Goal: Transaction & Acquisition: Purchase product/service

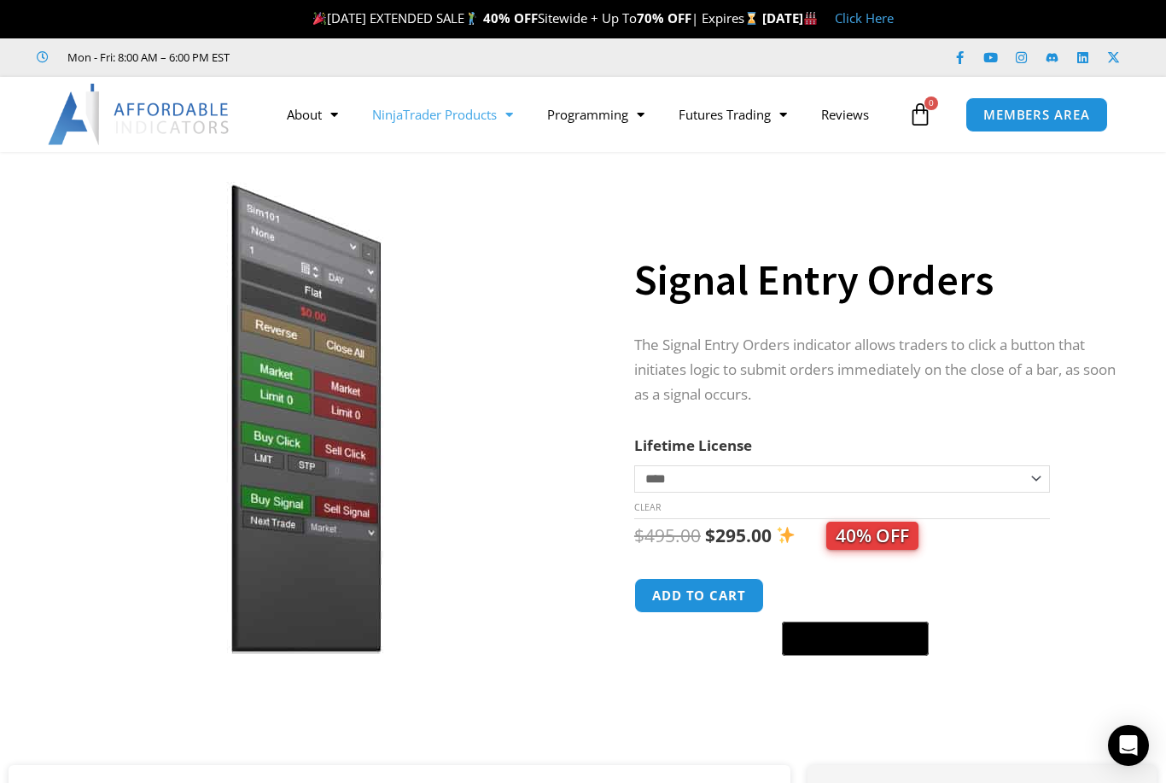
click at [469, 124] on link "NinjaTrader Products" at bounding box center [442, 114] width 175 height 39
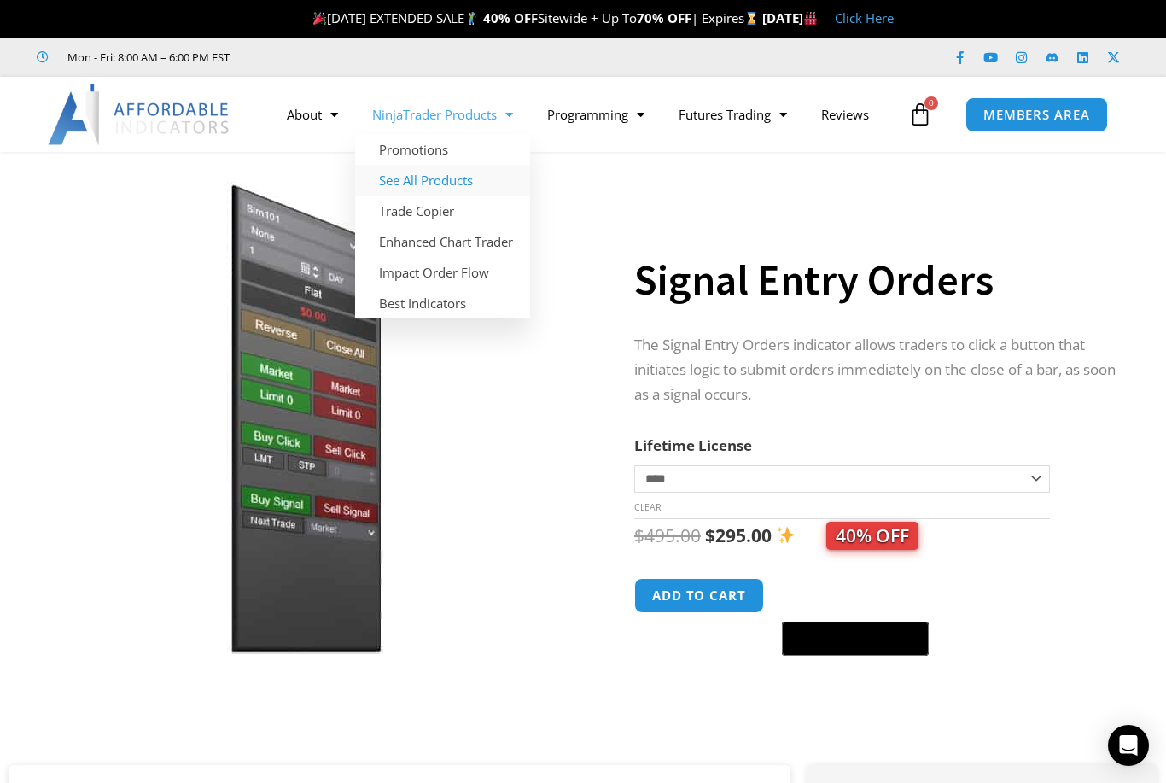
click at [462, 181] on link "See All Products" at bounding box center [442, 180] width 175 height 31
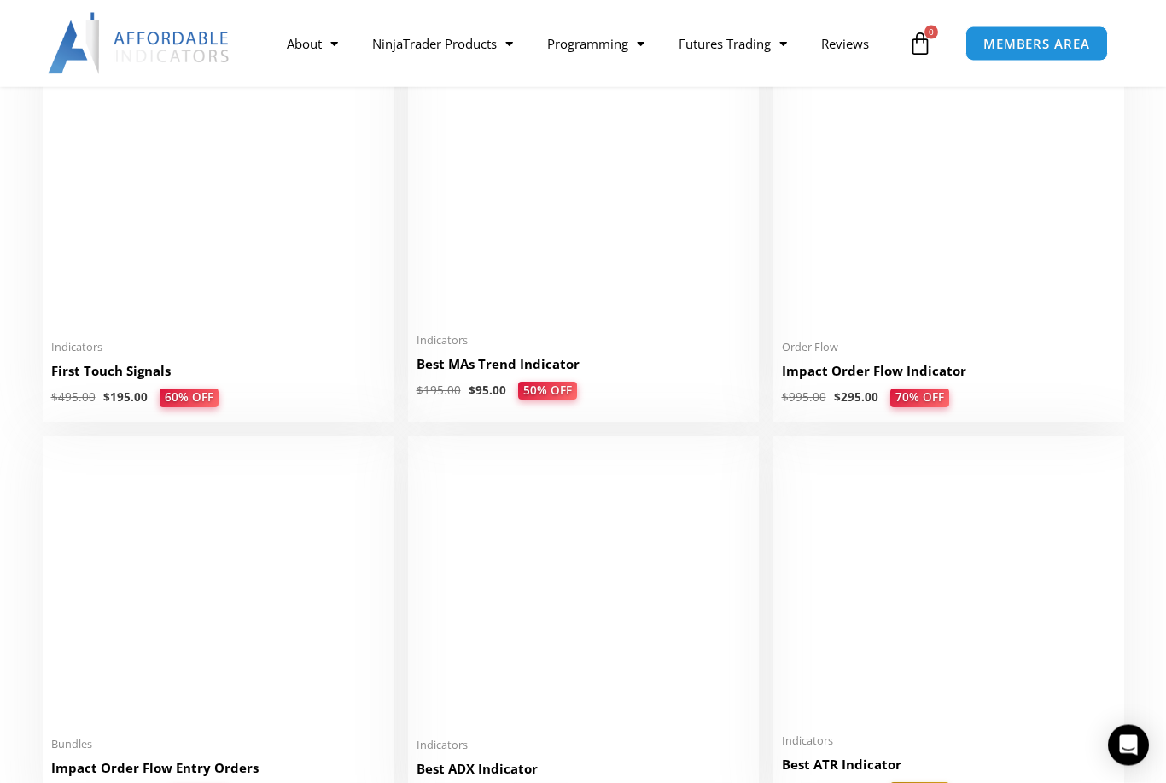
scroll to position [2840, 0]
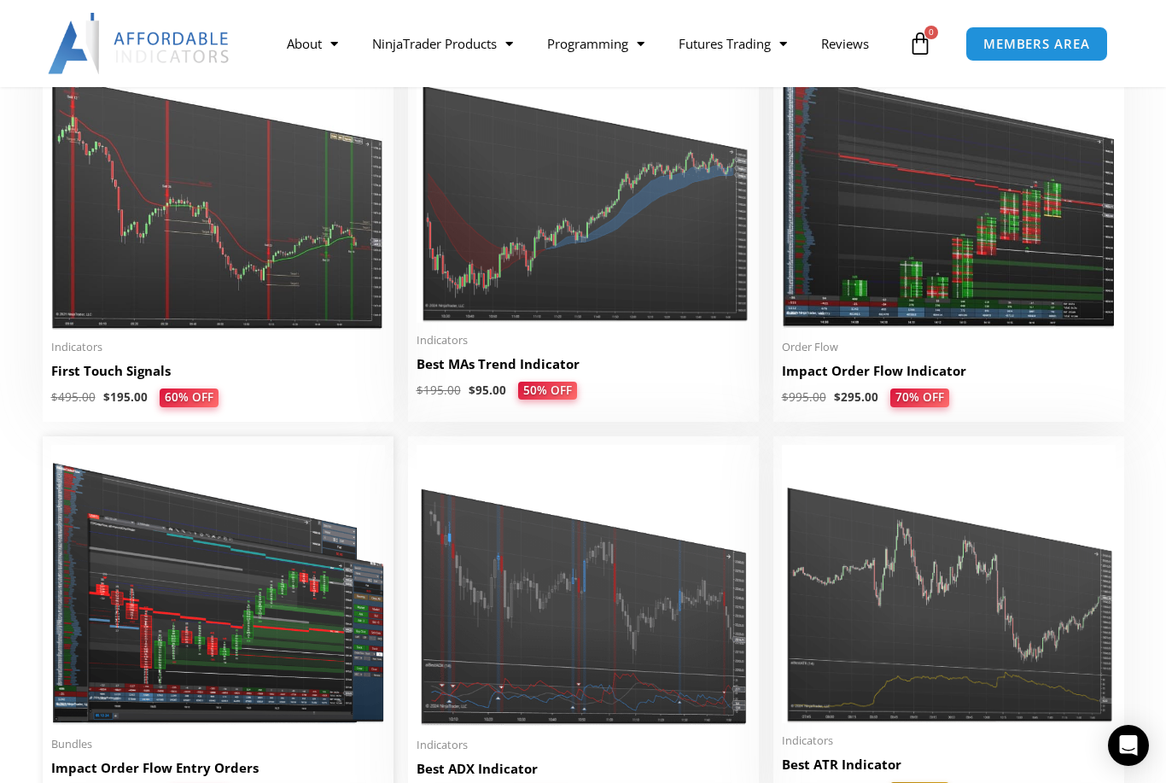
click at [132, 762] on h2 "Impact Order Flow Entry Orders" at bounding box center [218, 768] width 334 height 18
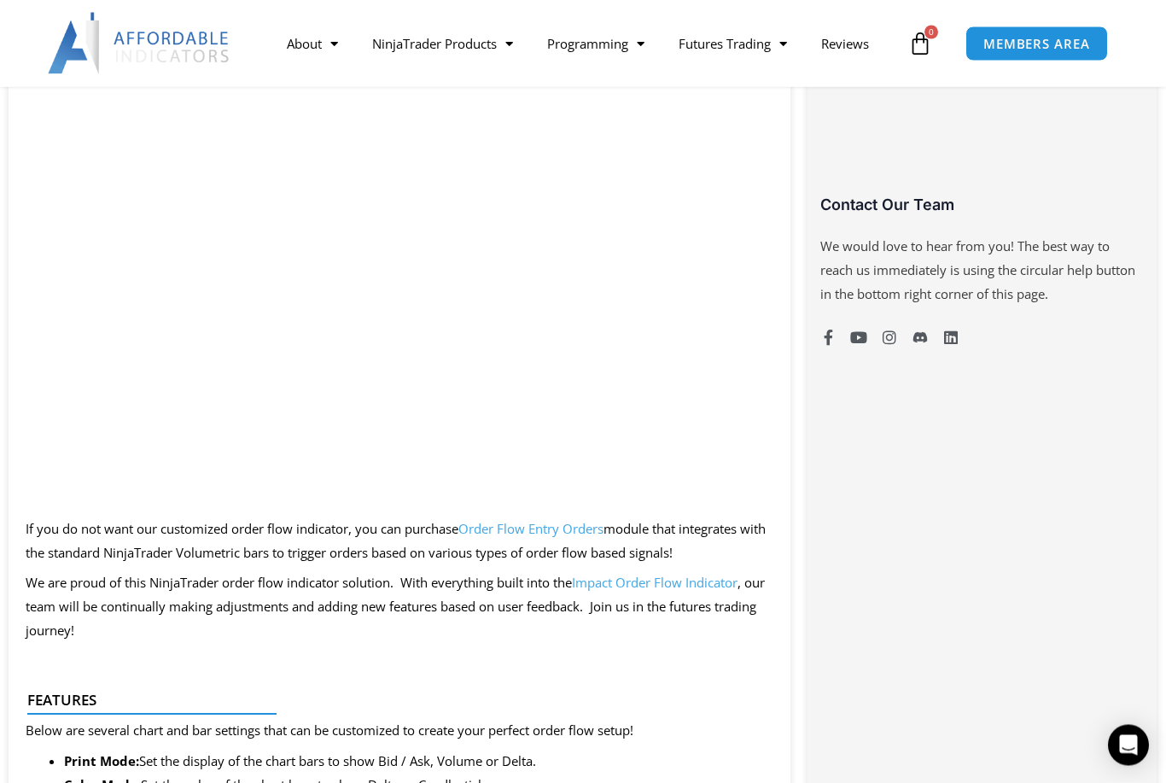
scroll to position [1219, 0]
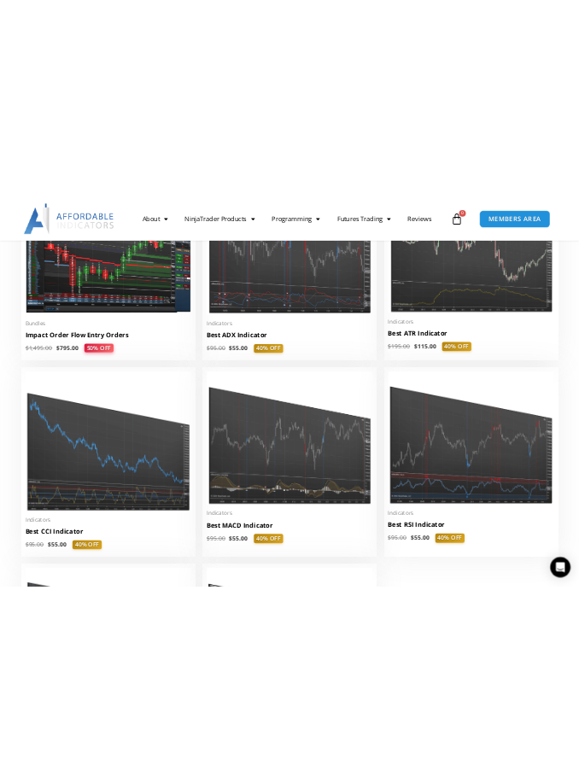
scroll to position [2405, 0]
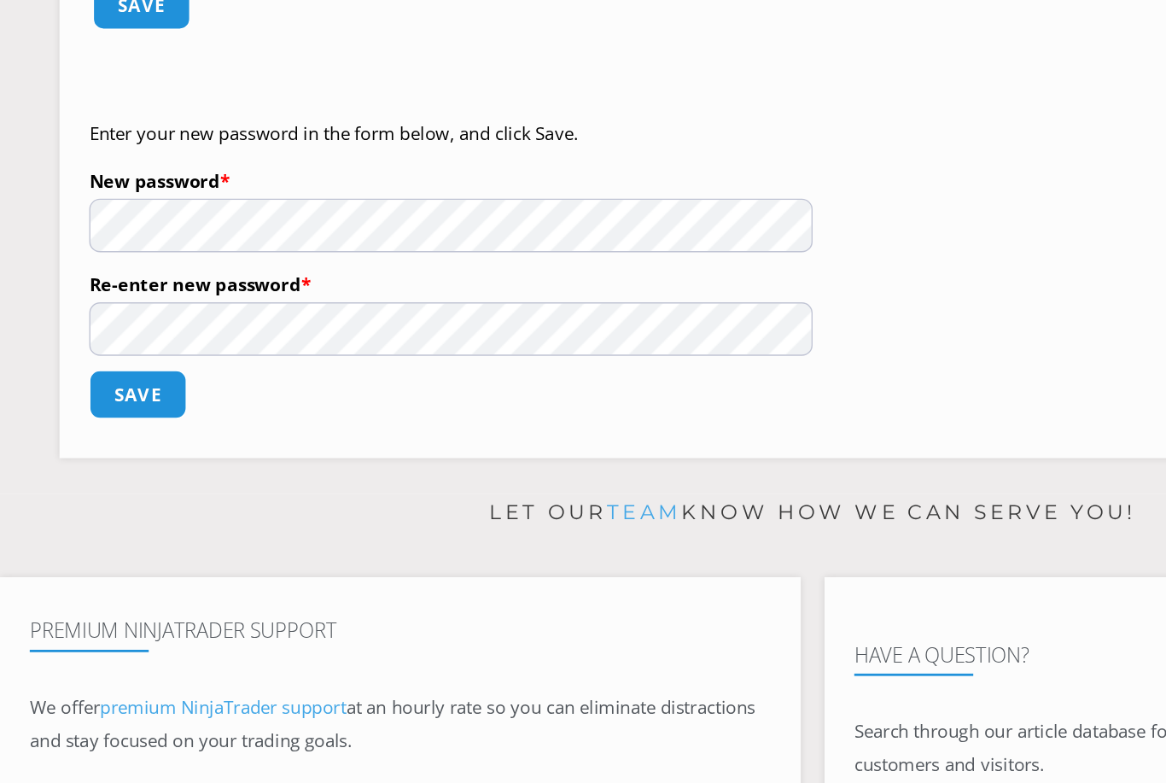
scroll to position [70, 0]
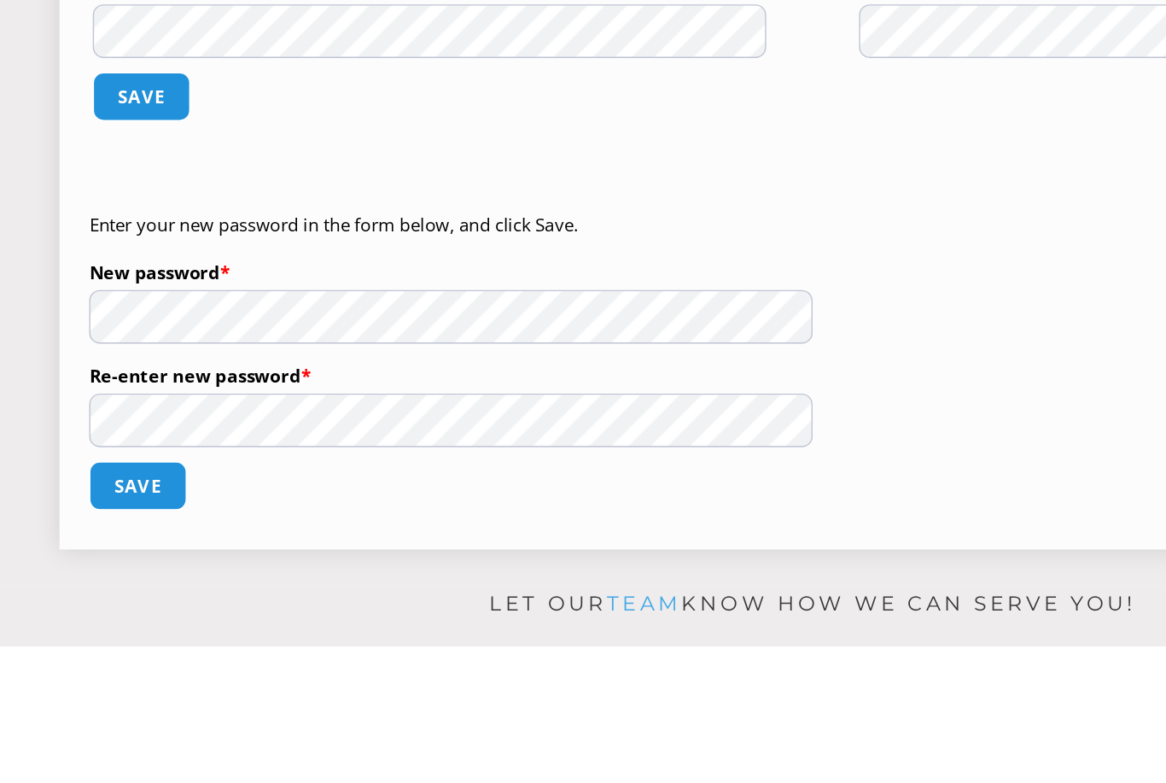
click at [353, 470] on p "Enter your new password in the form below, and click Save." at bounding box center [323, 482] width 519 height 24
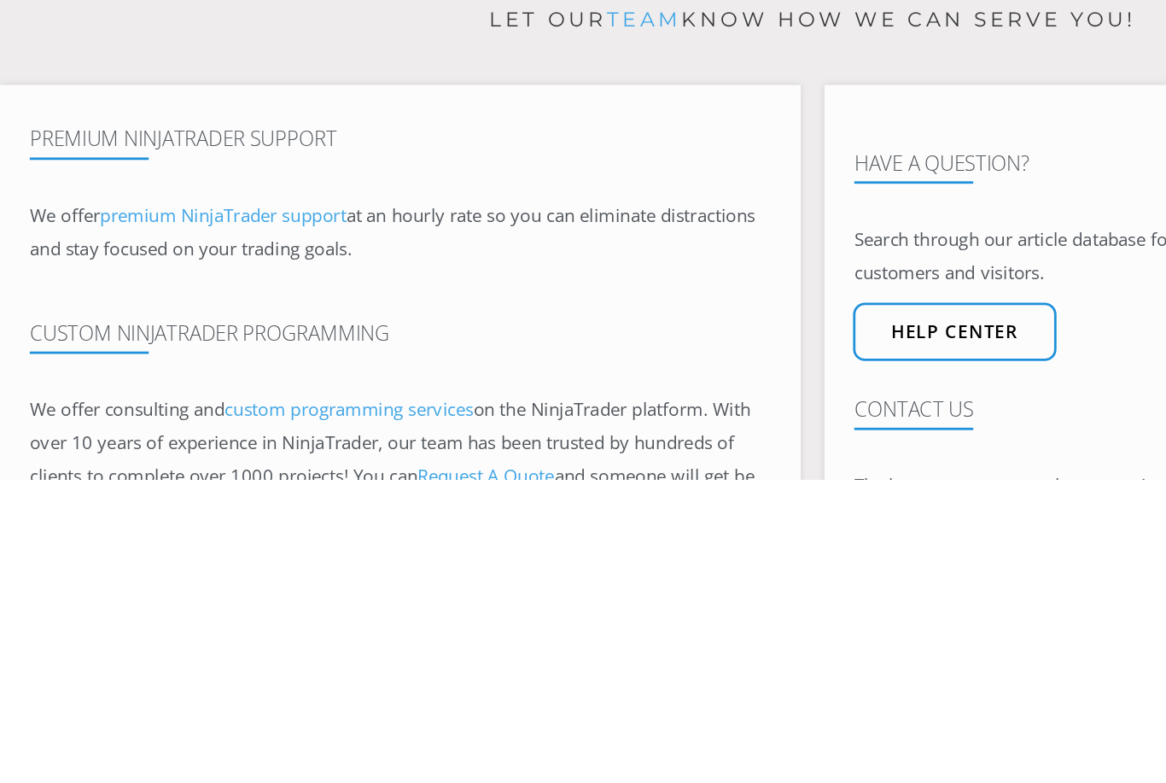
scroll to position [190, 0]
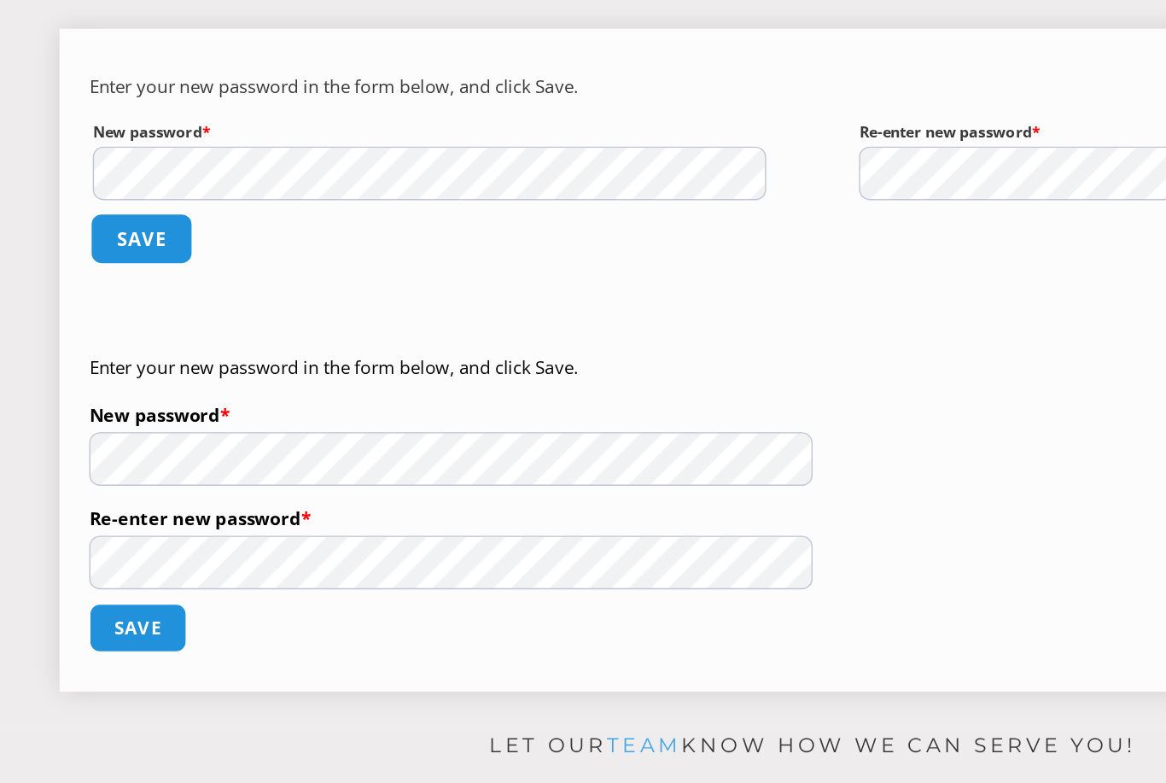
click at [93, 262] on button "Save" at bounding box center [101, 280] width 73 height 37
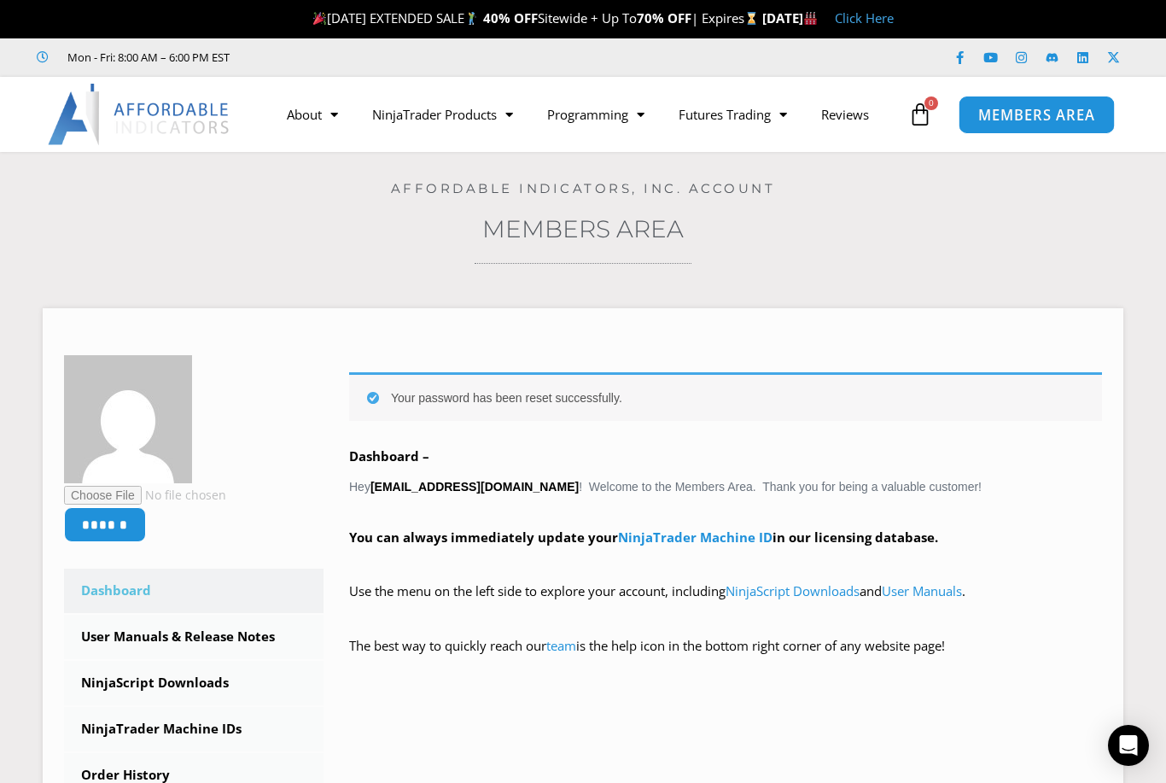
click at [1020, 117] on span "MEMBERS AREA" at bounding box center [1037, 115] width 117 height 15
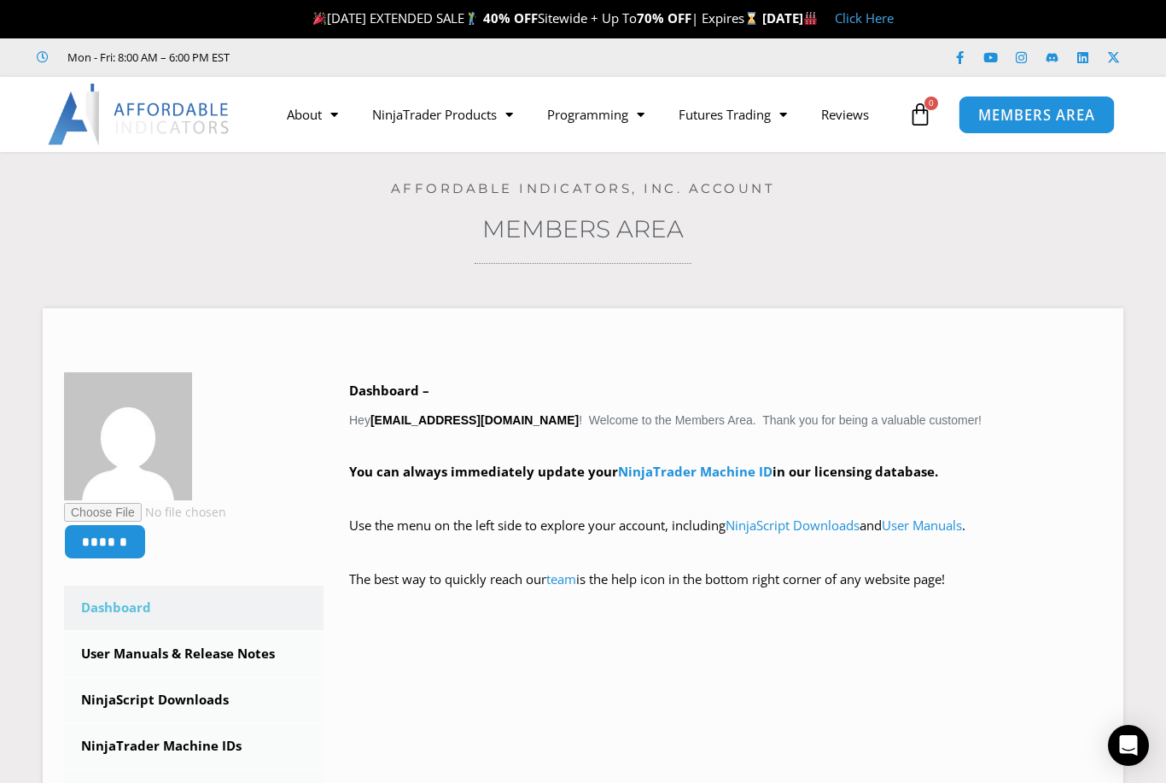
click at [1034, 113] on span "MEMBERS AREA" at bounding box center [1037, 115] width 117 height 15
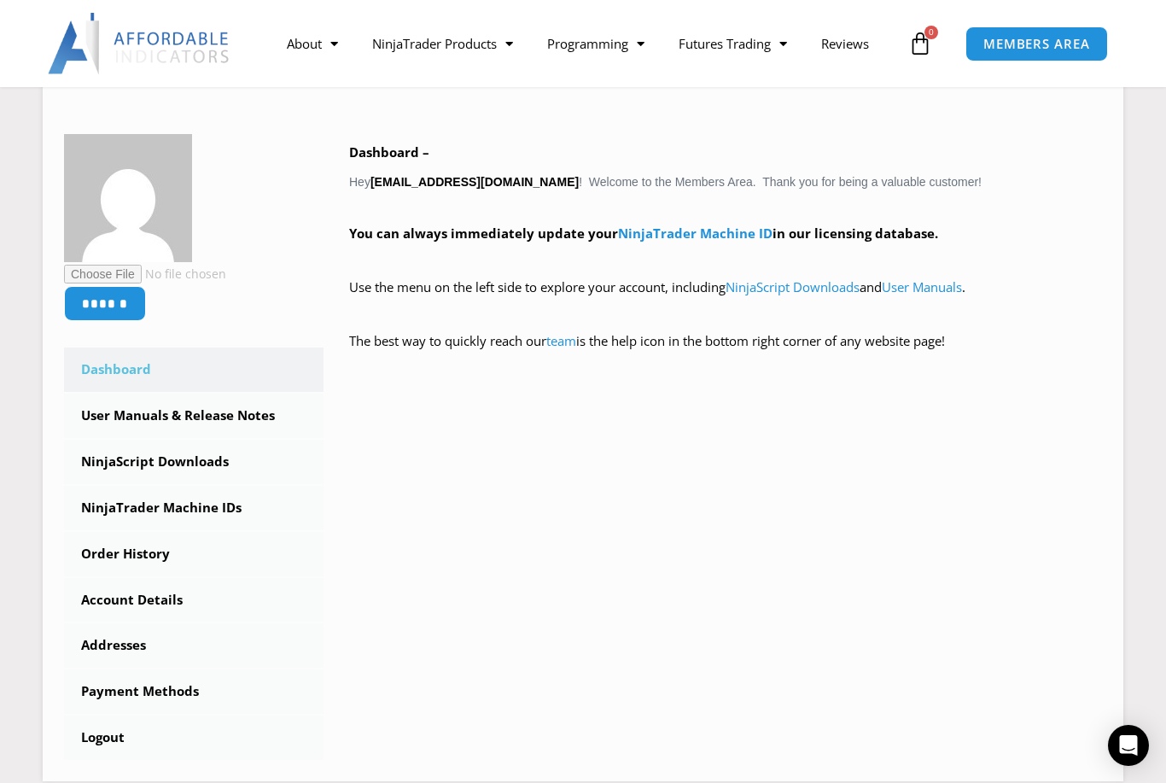
scroll to position [239, 0]
click at [131, 597] on link "Account Details" at bounding box center [194, 599] width 260 height 44
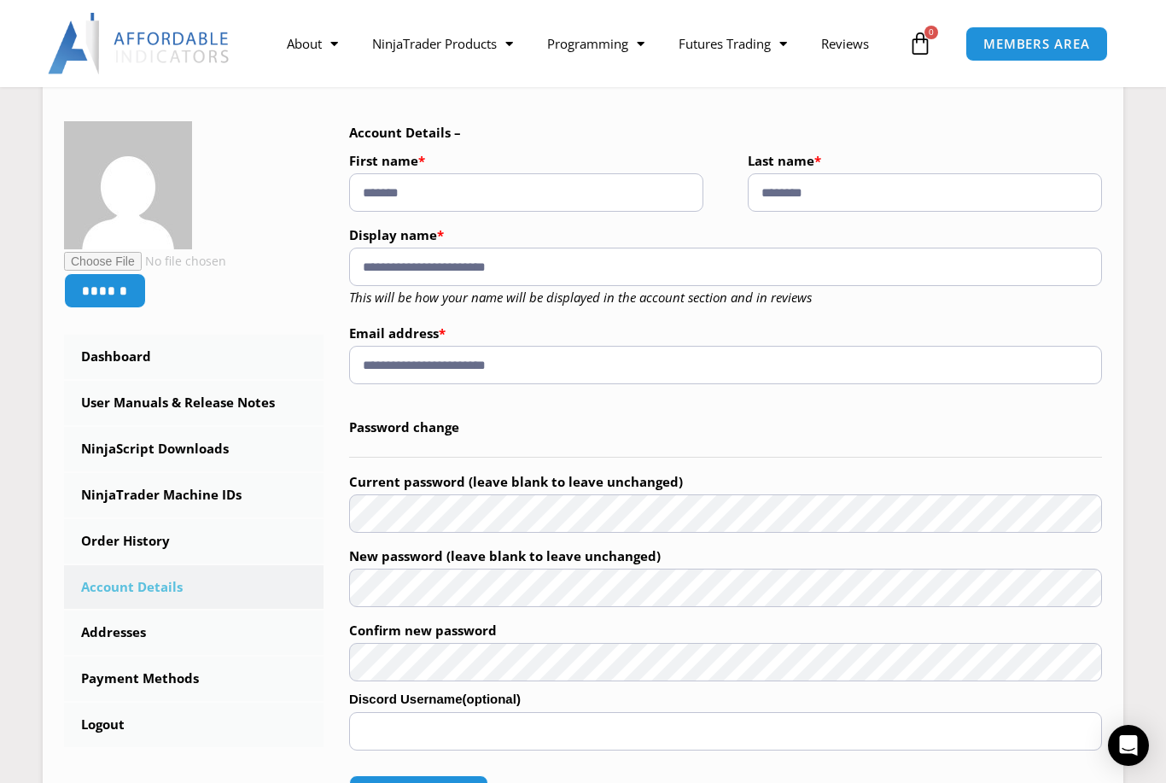
scroll to position [236, 0]
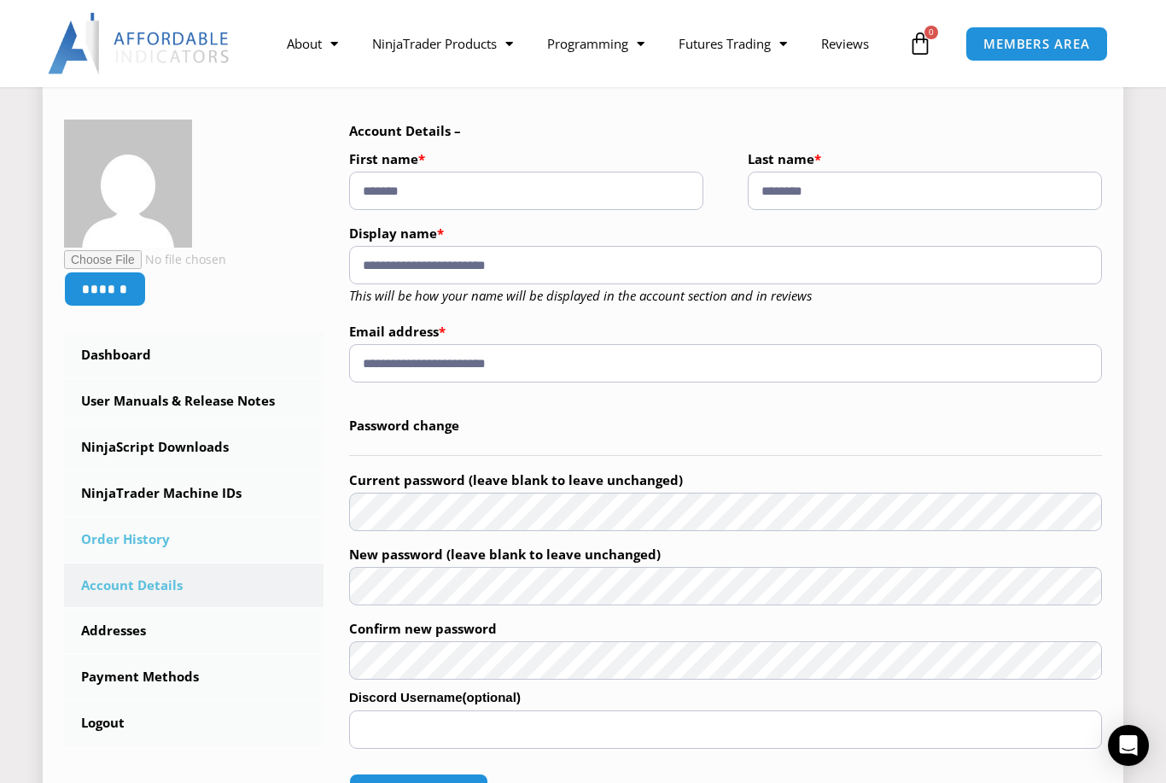
click at [133, 539] on link "Order History" at bounding box center [194, 539] width 260 height 44
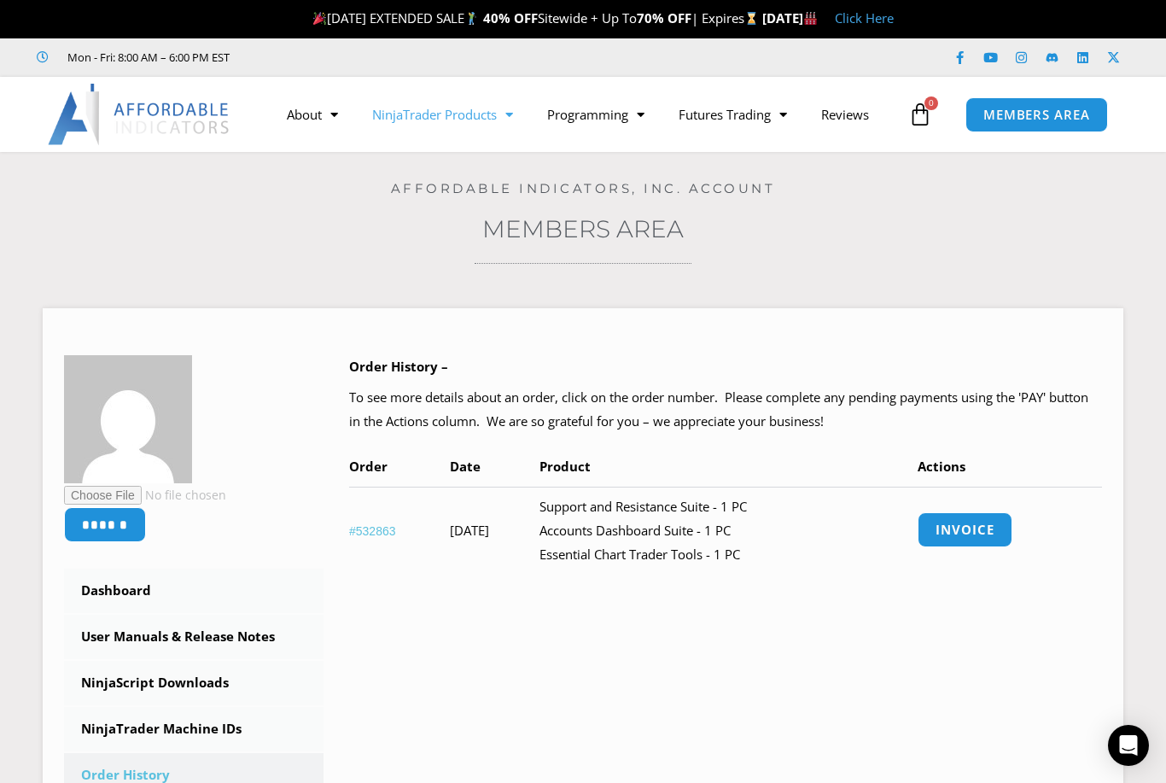
click at [452, 117] on link "NinjaTrader Products" at bounding box center [442, 114] width 175 height 39
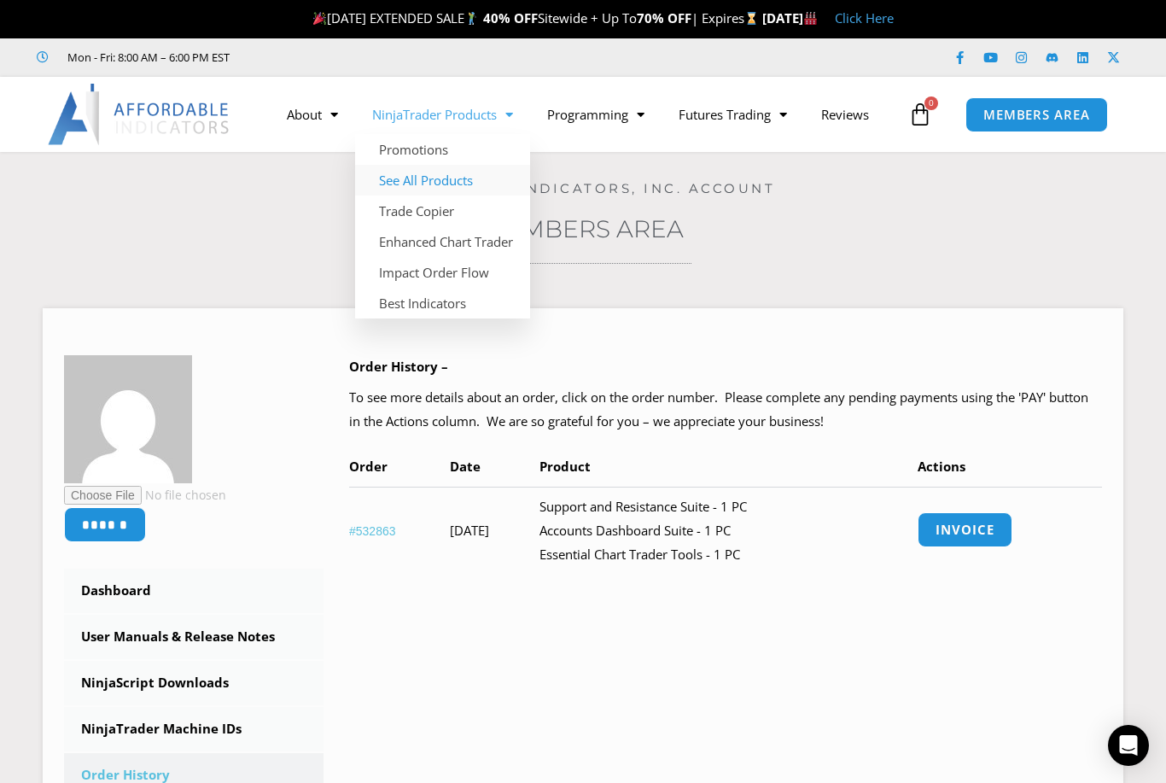
click at [472, 179] on link "See All Products" at bounding box center [442, 180] width 175 height 31
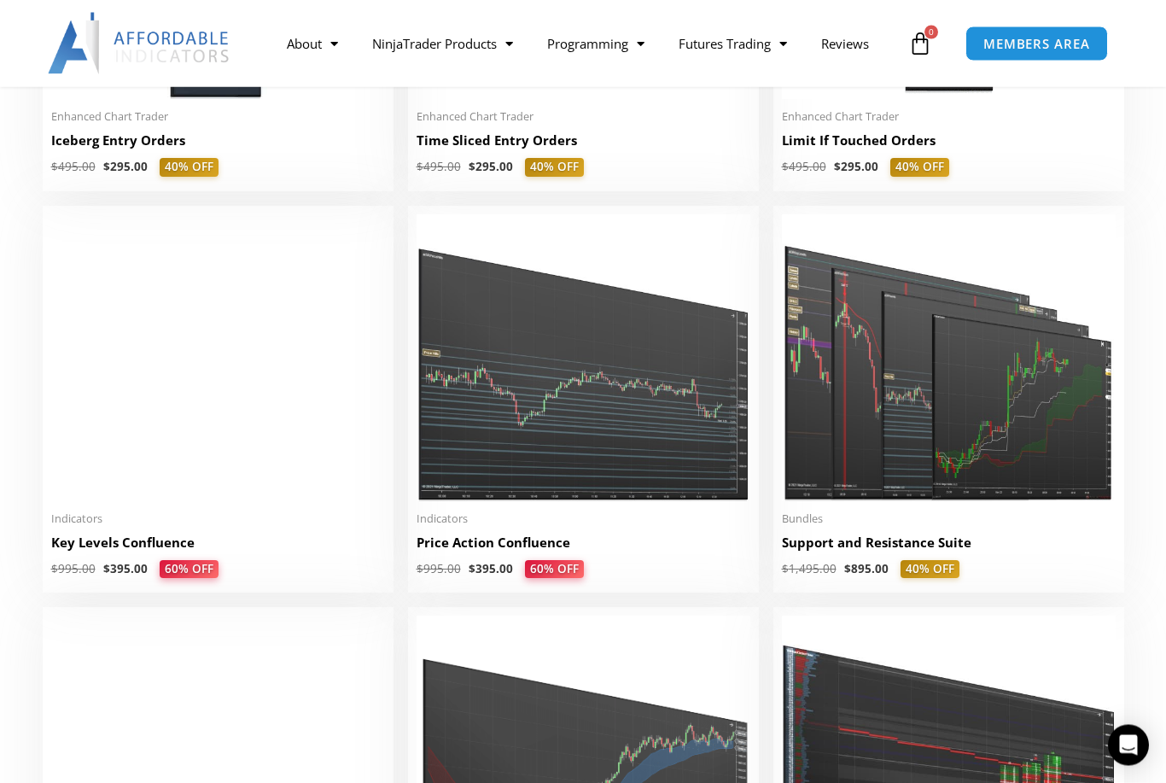
scroll to position [2267, 0]
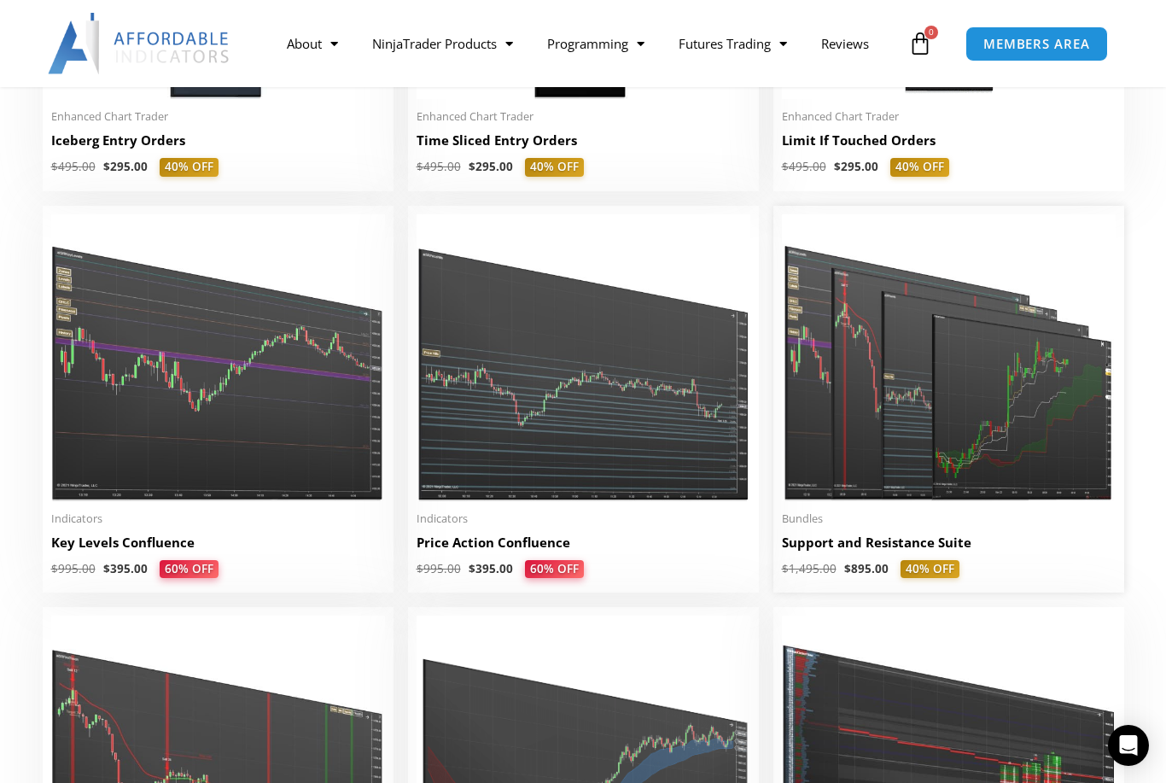
click at [1020, 438] on img at bounding box center [949, 357] width 334 height 287
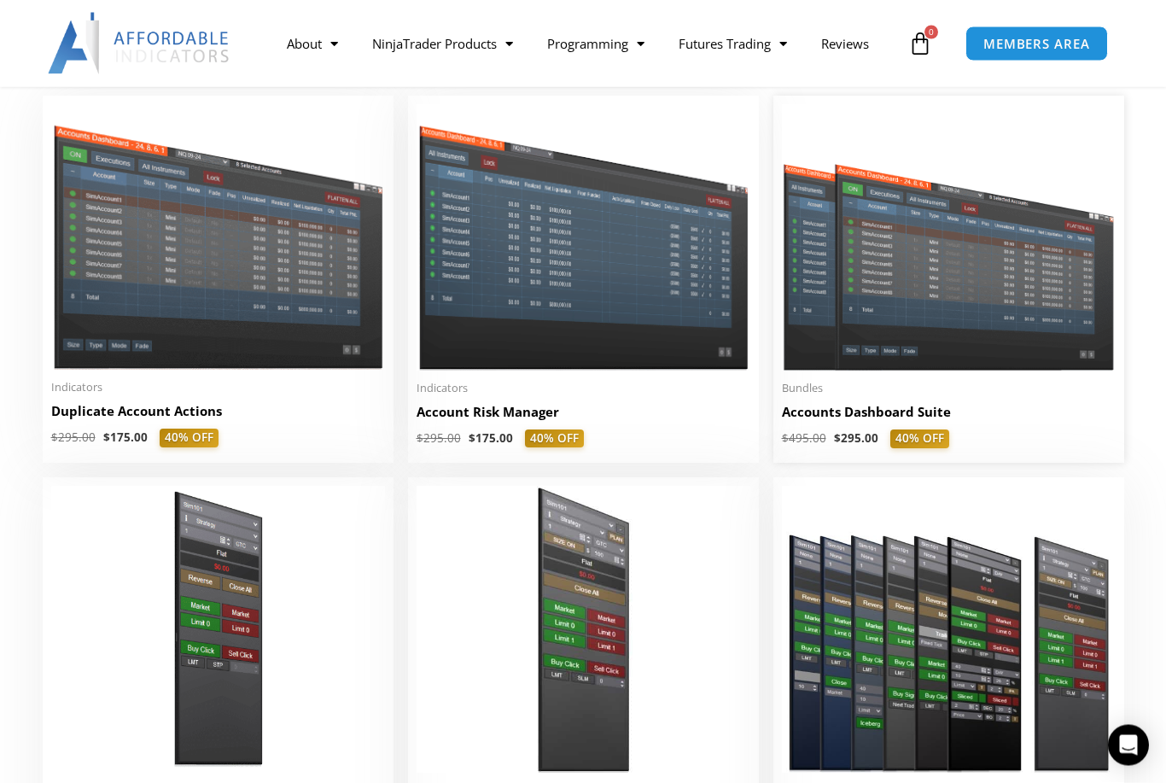
scroll to position [401, 0]
click at [957, 301] on img at bounding box center [949, 237] width 334 height 266
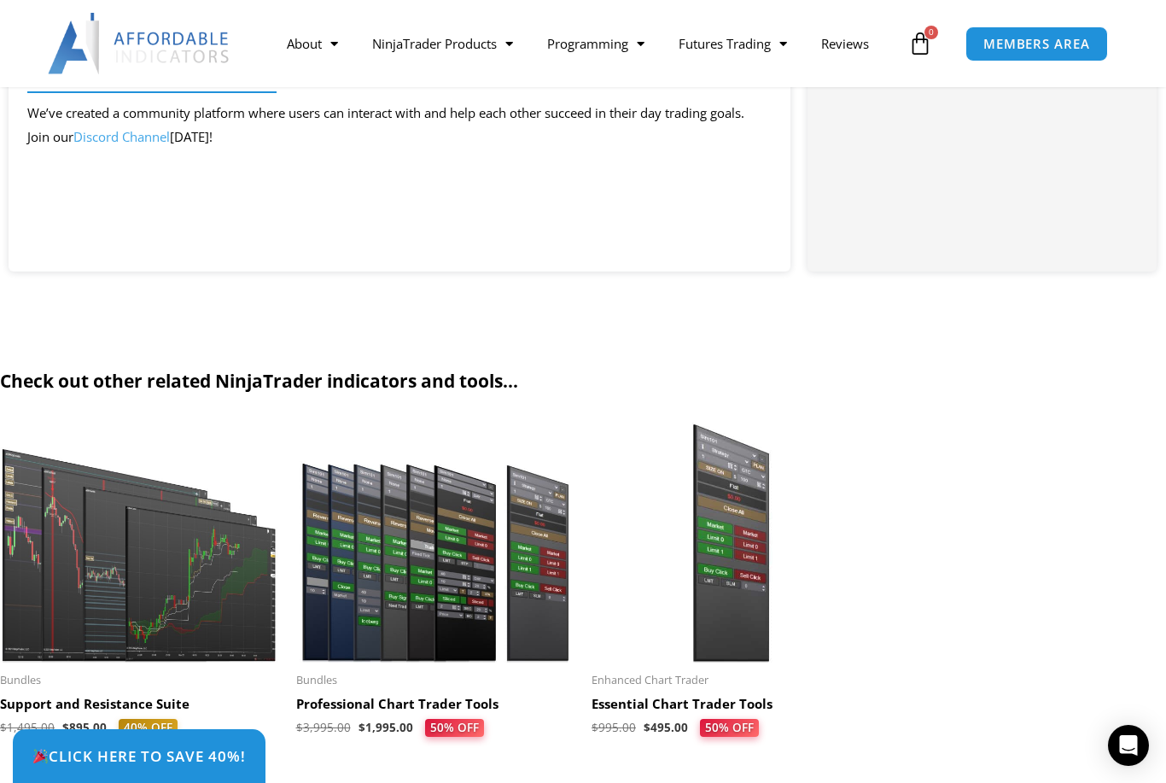
scroll to position [3476, 0]
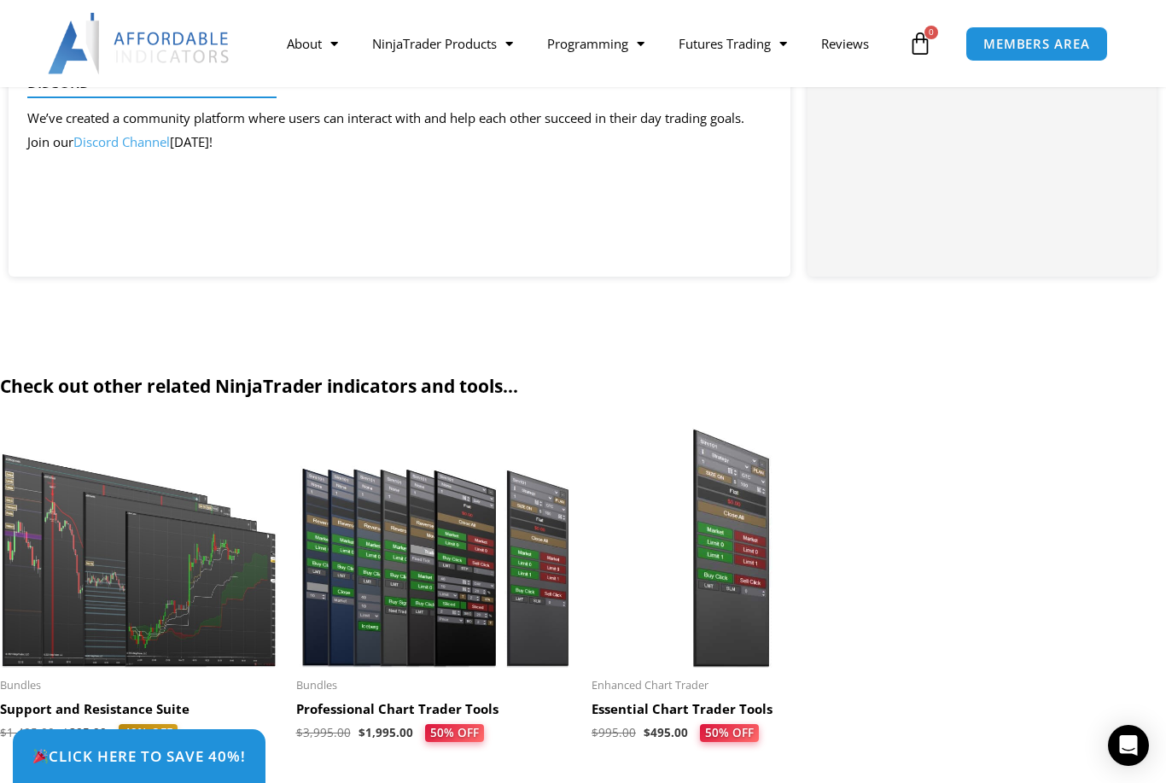
click at [729, 607] on img at bounding box center [731, 548] width 279 height 240
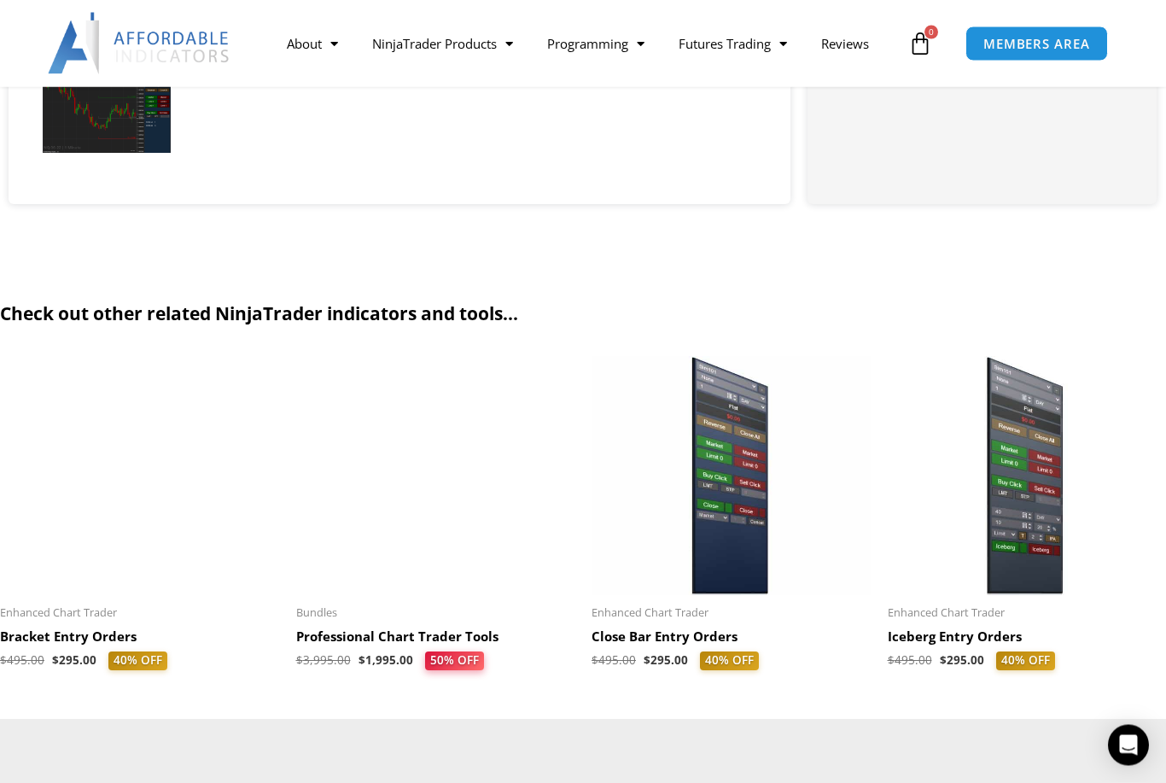
scroll to position [4049, 0]
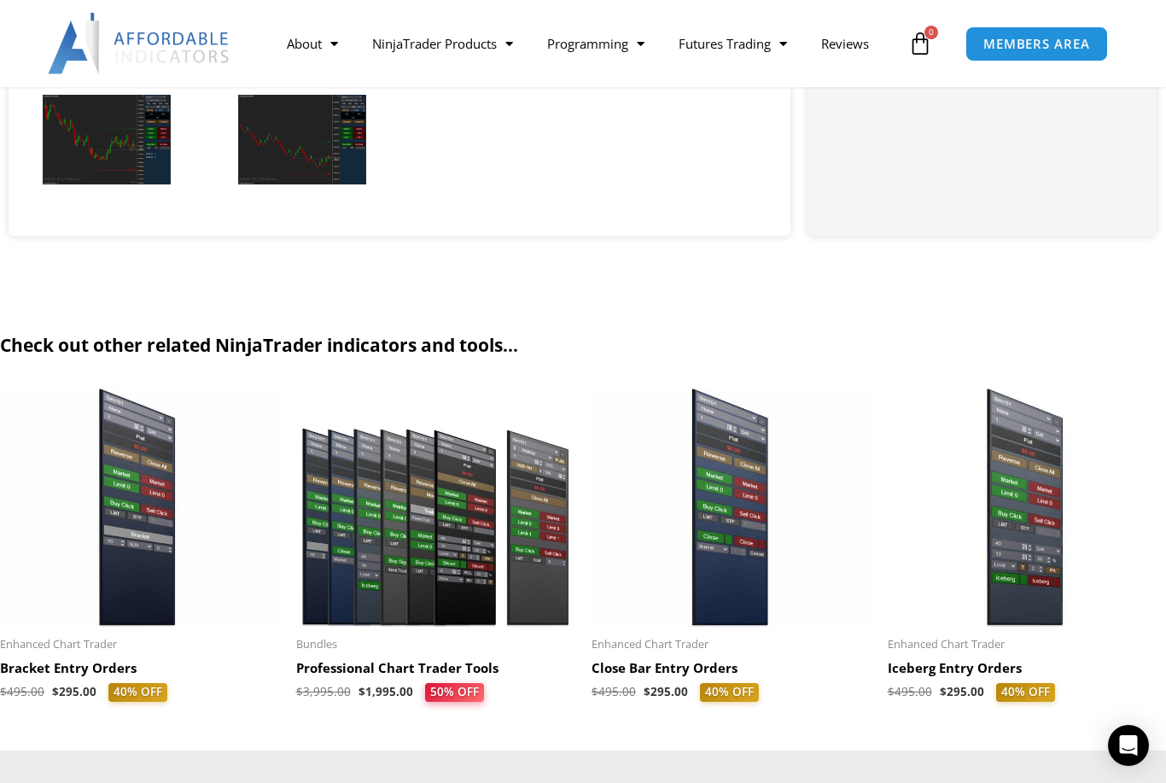
click at [402, 660] on h2 "Professional Chart Trader Tools" at bounding box center [435, 668] width 279 height 17
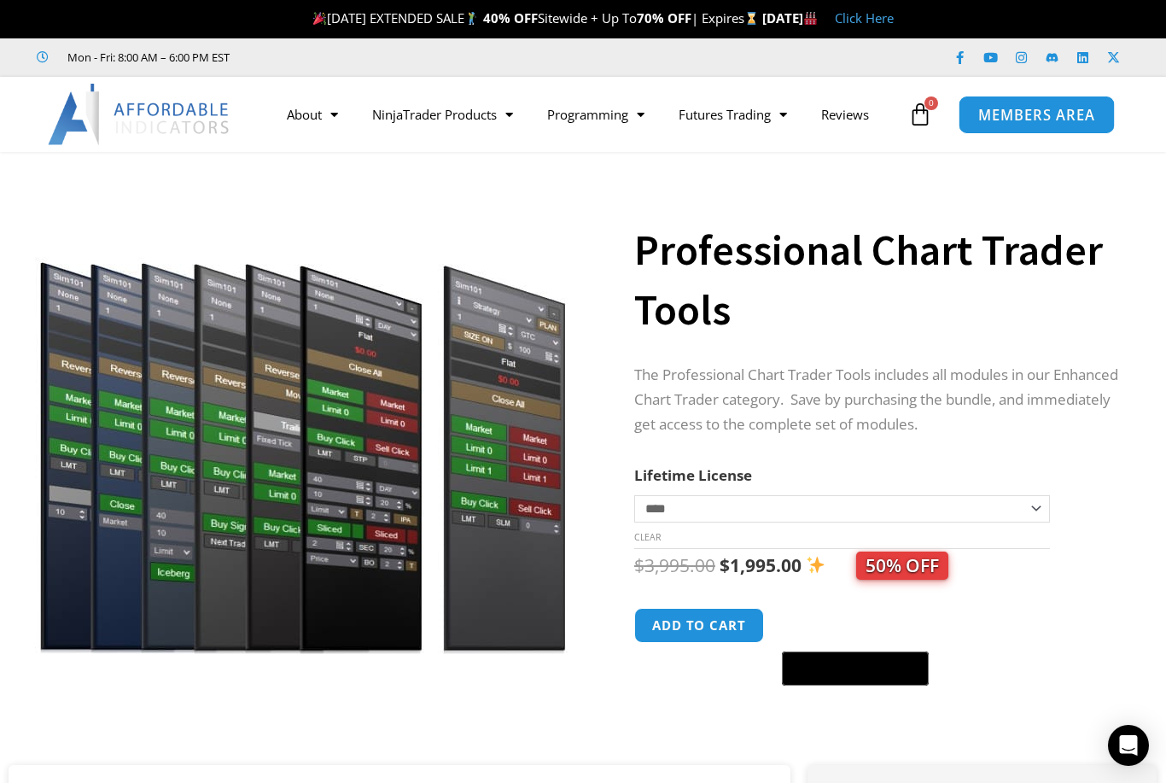
click at [1035, 120] on span "MEMBERS AREA" at bounding box center [1037, 115] width 117 height 15
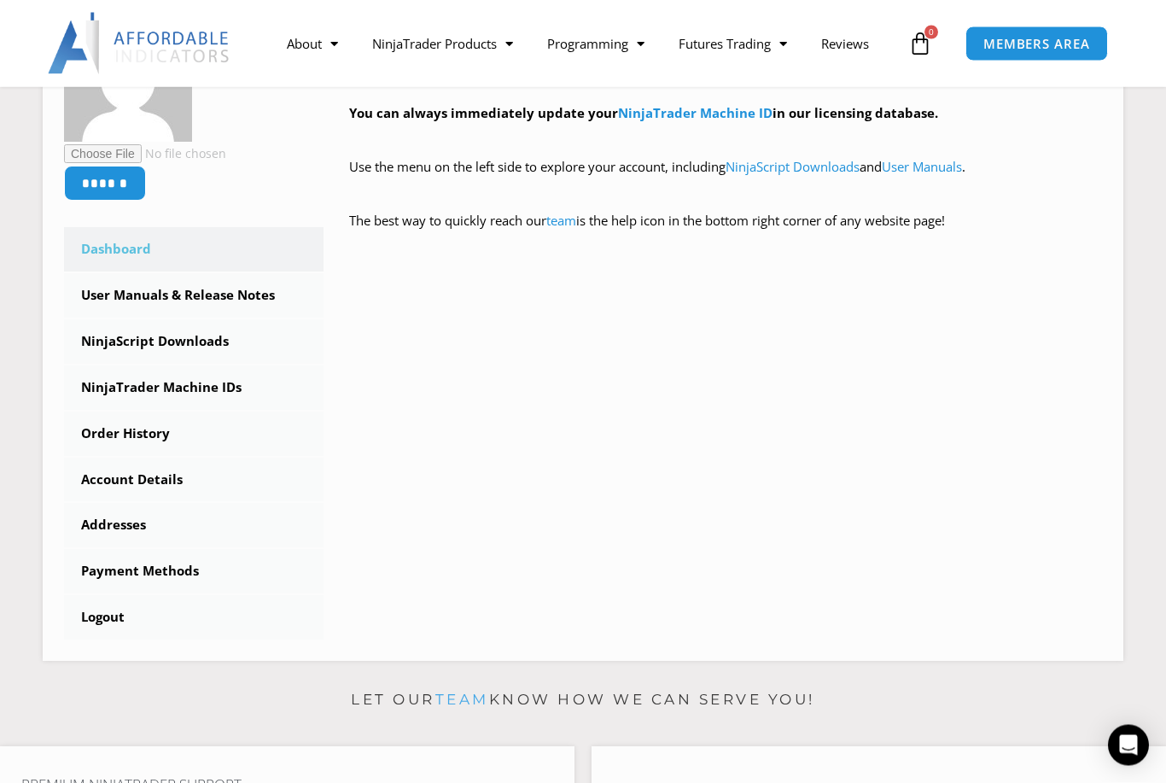
scroll to position [379, 0]
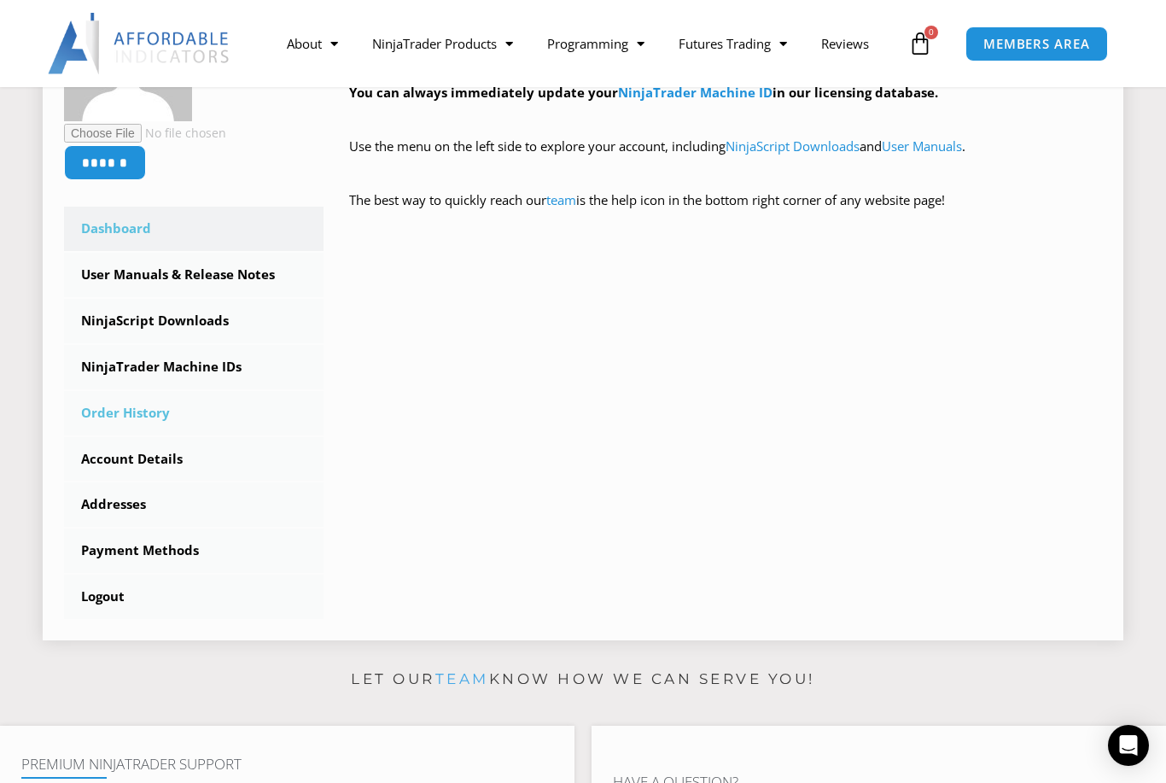
click at [146, 414] on link "Order History" at bounding box center [194, 413] width 260 height 44
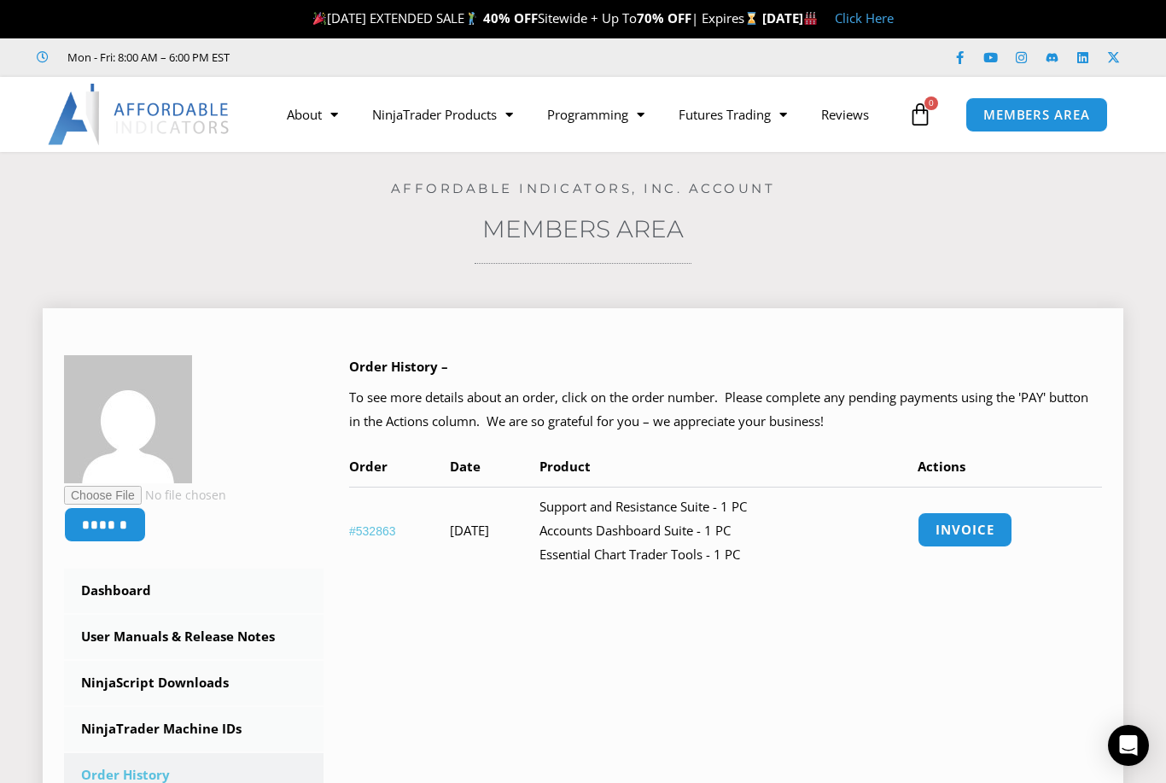
click at [696, 555] on td "Support and Resistance Suite - 1 PC Accounts Dashboard Suite - 1 PC Essential C…" at bounding box center [729, 531] width 379 height 88
click at [463, 117] on link "NinjaTrader Products" at bounding box center [442, 114] width 175 height 39
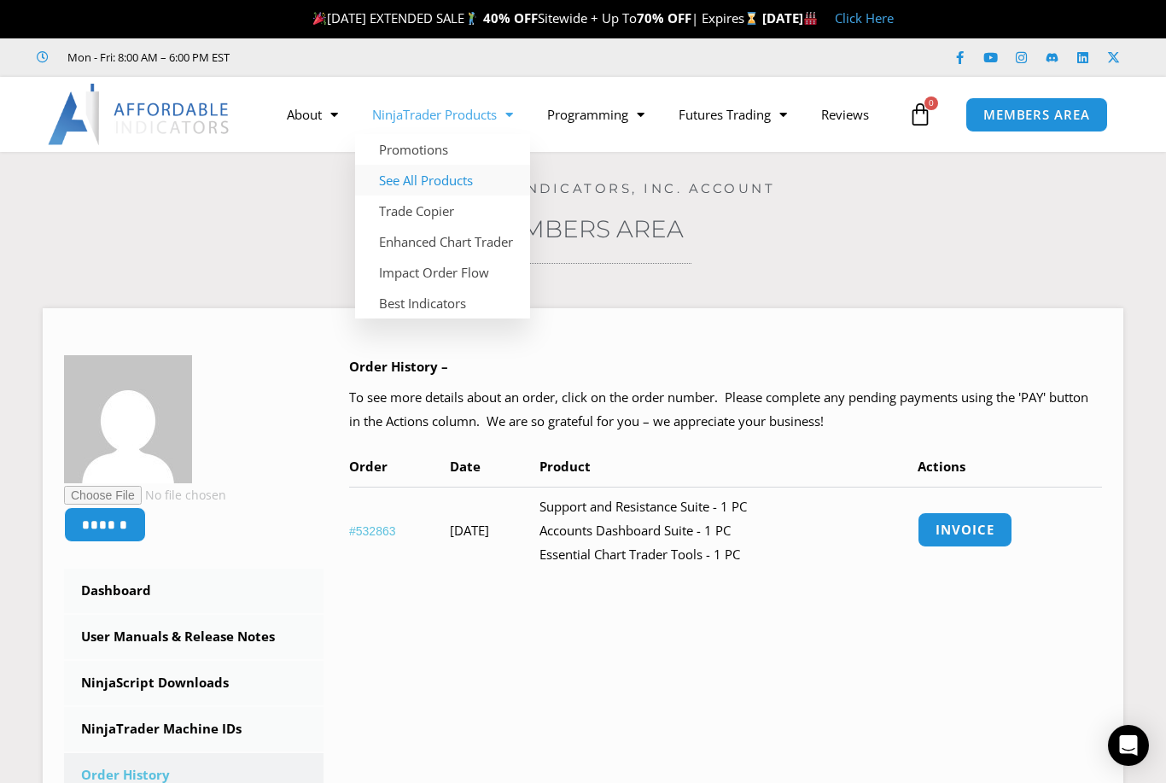
click at [473, 175] on link "See All Products" at bounding box center [442, 180] width 175 height 31
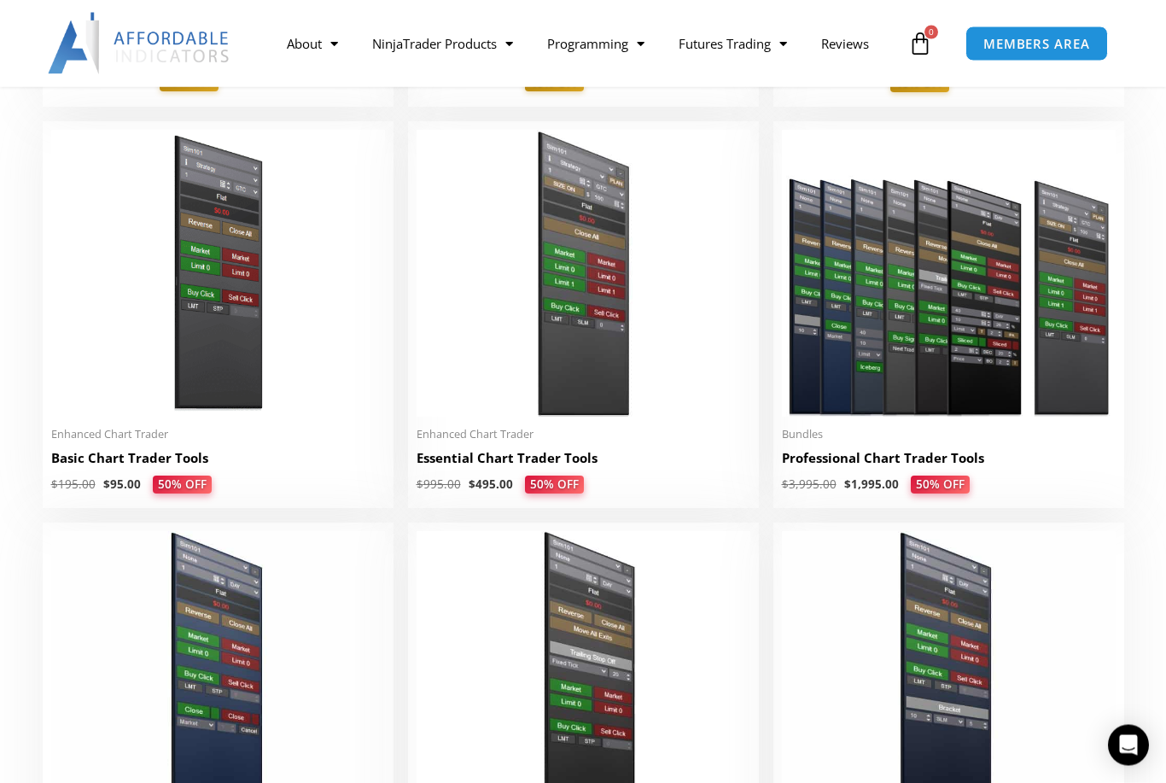
scroll to position [745, 0]
click at [891, 453] on h2 "Professional Chart Trader Tools" at bounding box center [949, 458] width 334 height 18
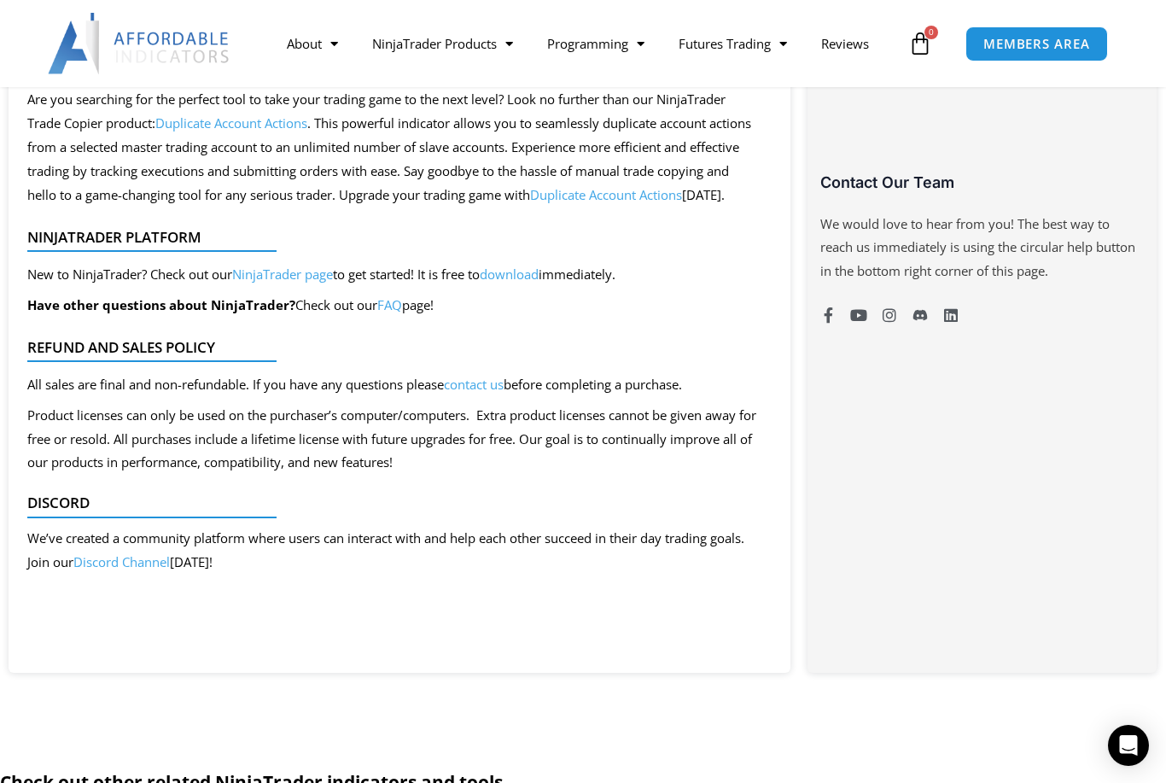
scroll to position [1303, 0]
